Goal: Share content

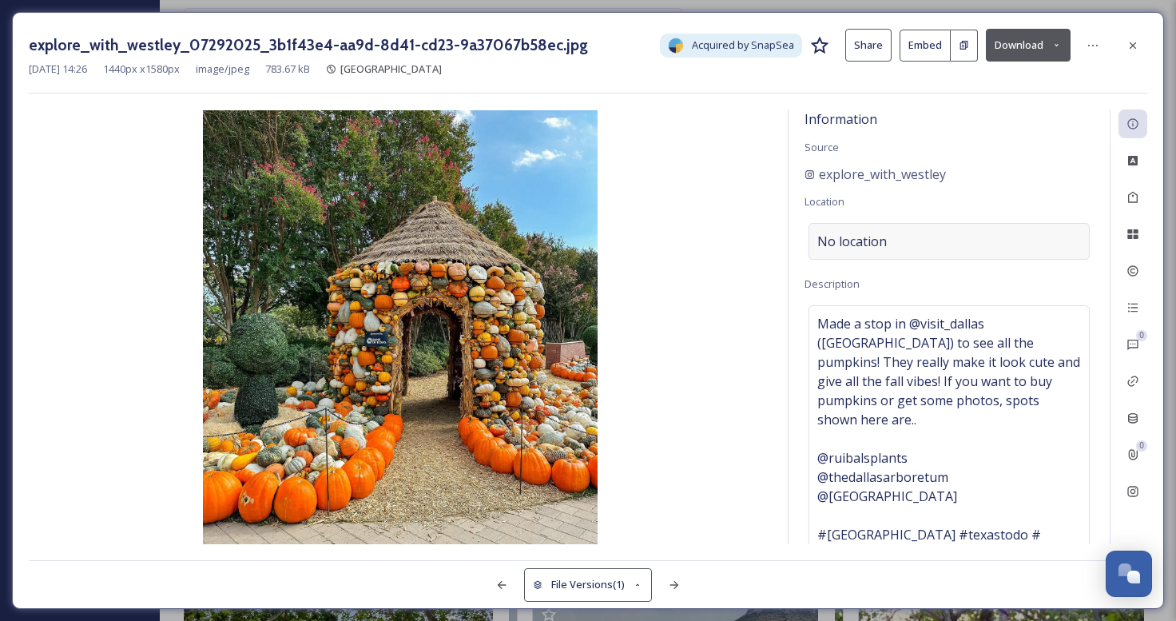
scroll to position [15367, 0]
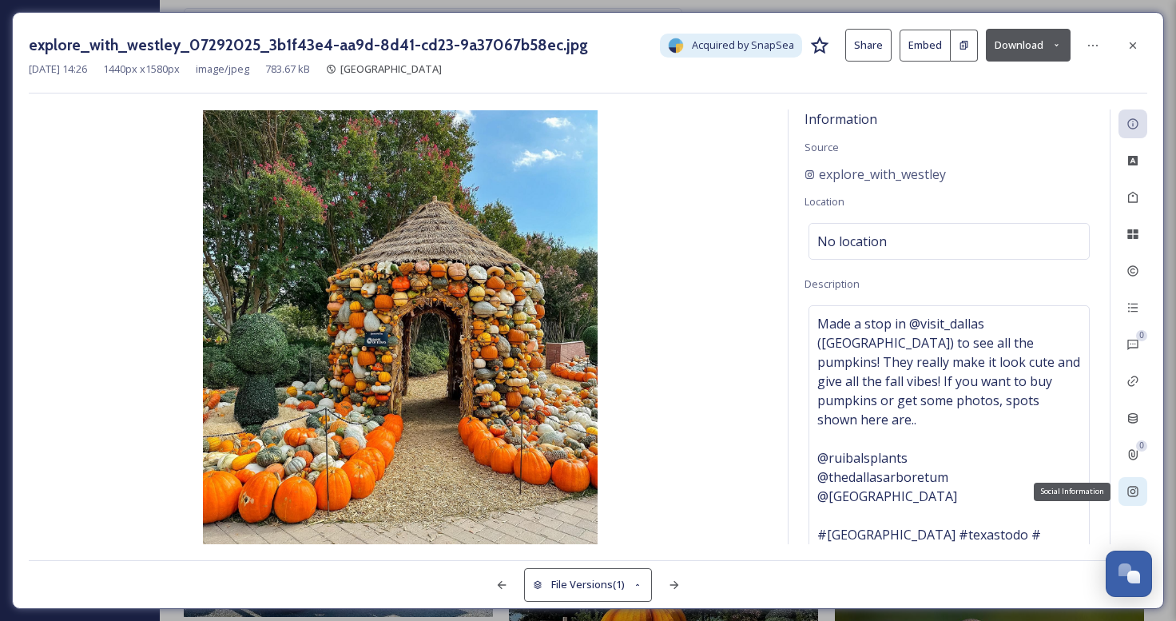
click at [1133, 488] on icon at bounding box center [1132, 491] width 10 height 10
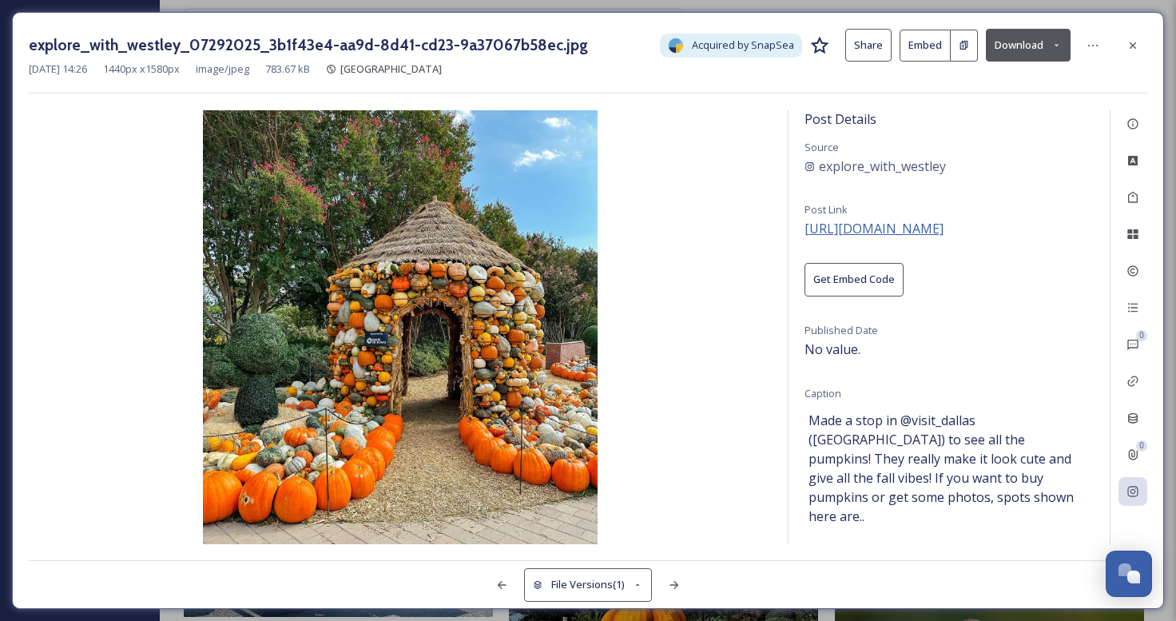
click at [885, 220] on span "[URL][DOMAIN_NAME]" at bounding box center [873, 229] width 139 height 18
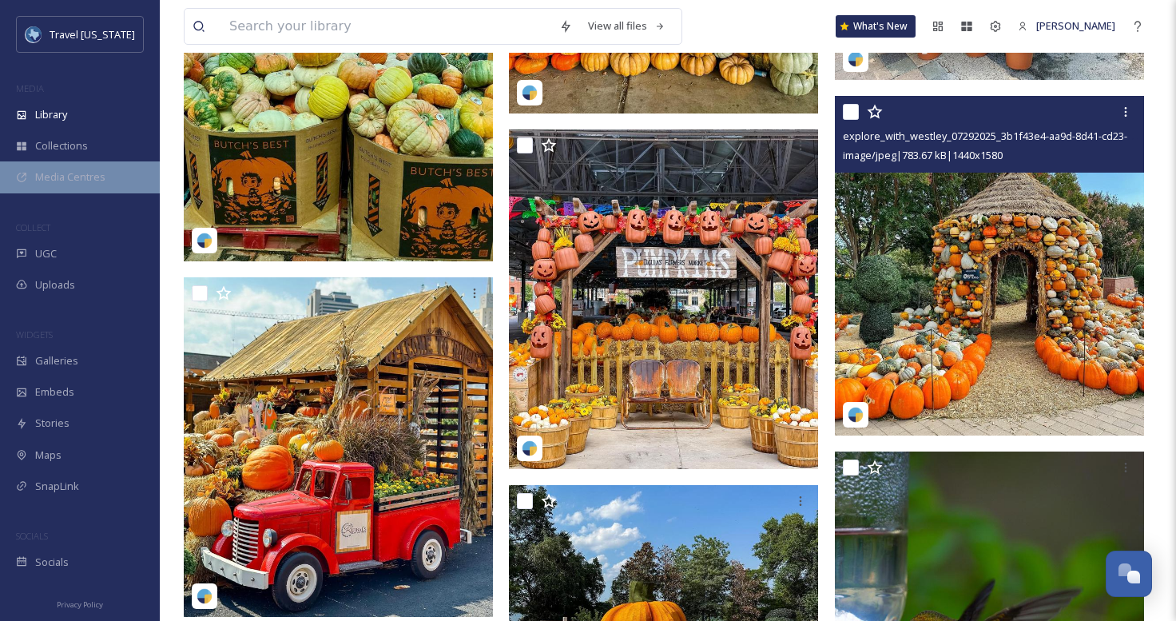
click at [50, 184] on div "Media Centres" at bounding box center [80, 176] width 160 height 31
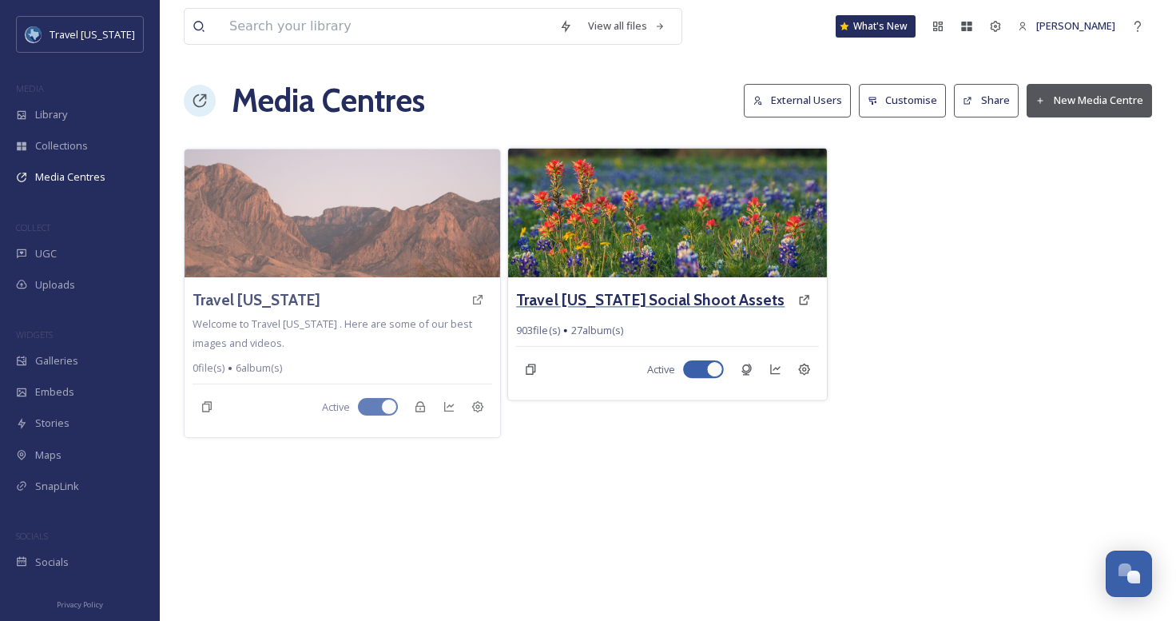
click at [593, 299] on h3 "Travel [US_STATE] Social Shoot Assets" at bounding box center [650, 299] width 268 height 23
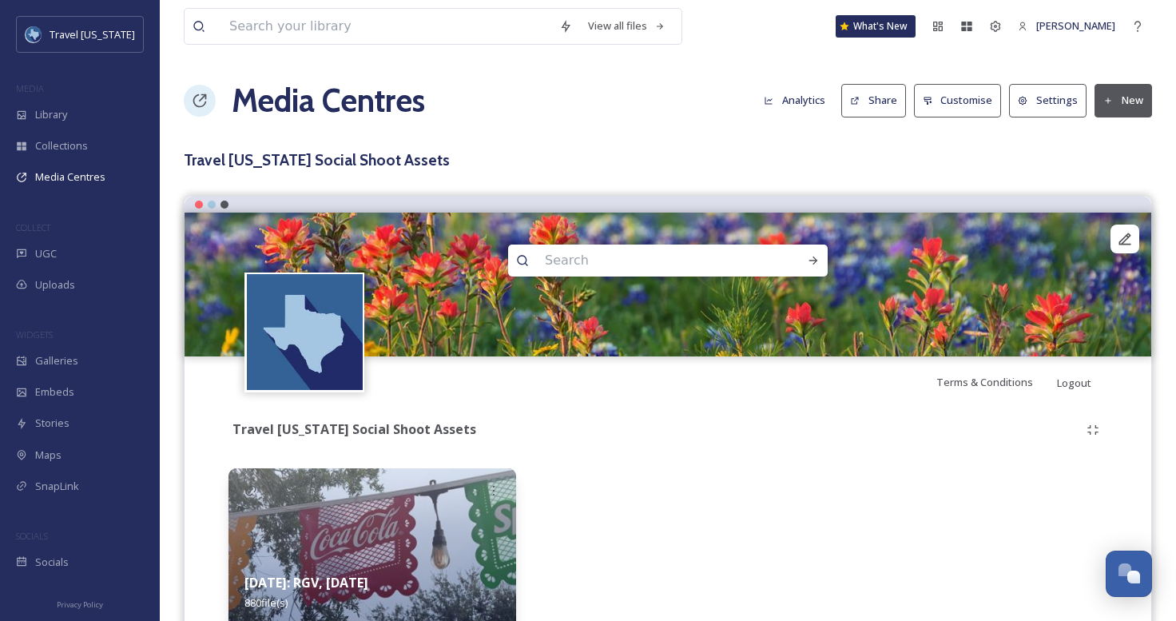
click at [875, 103] on button "Share" at bounding box center [873, 100] width 65 height 33
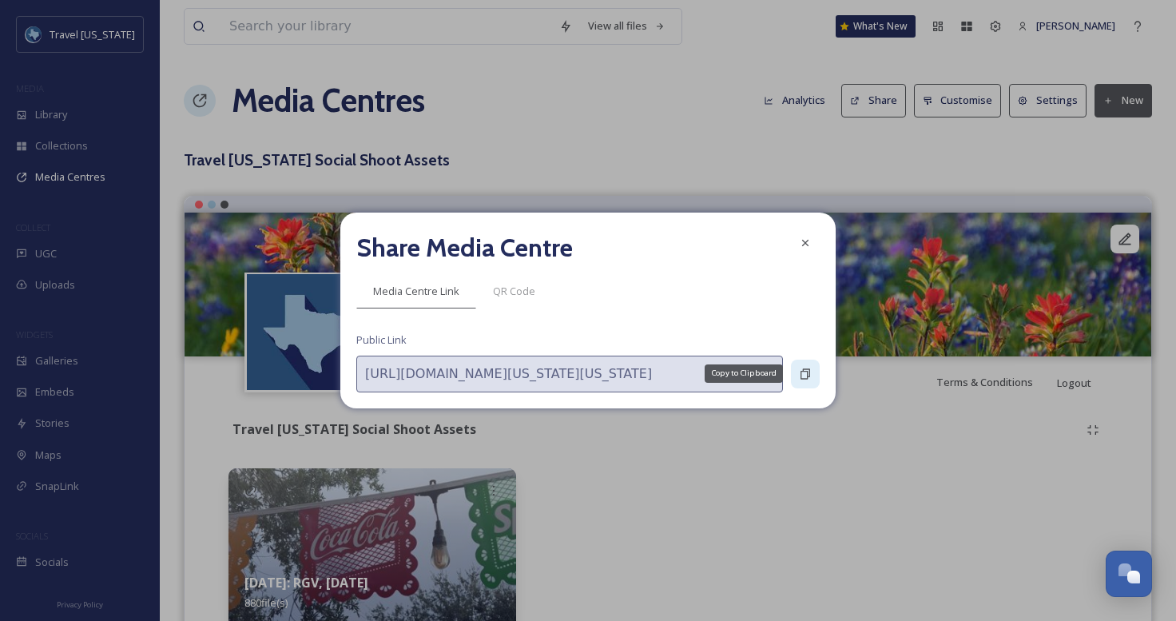
click at [801, 375] on icon at bounding box center [805, 373] width 13 height 13
